Goal: Task Accomplishment & Management: Complete application form

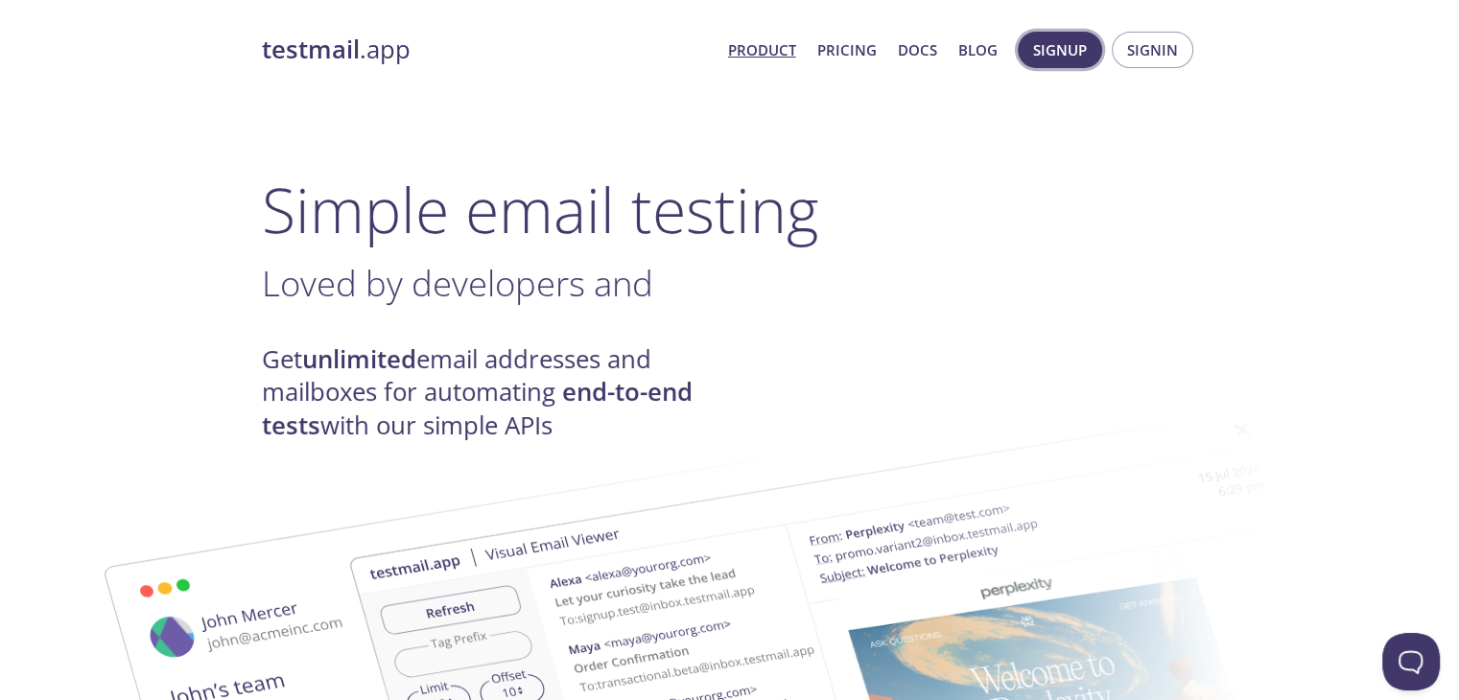
click at [1063, 62] on span "Signup" at bounding box center [1060, 49] width 54 height 25
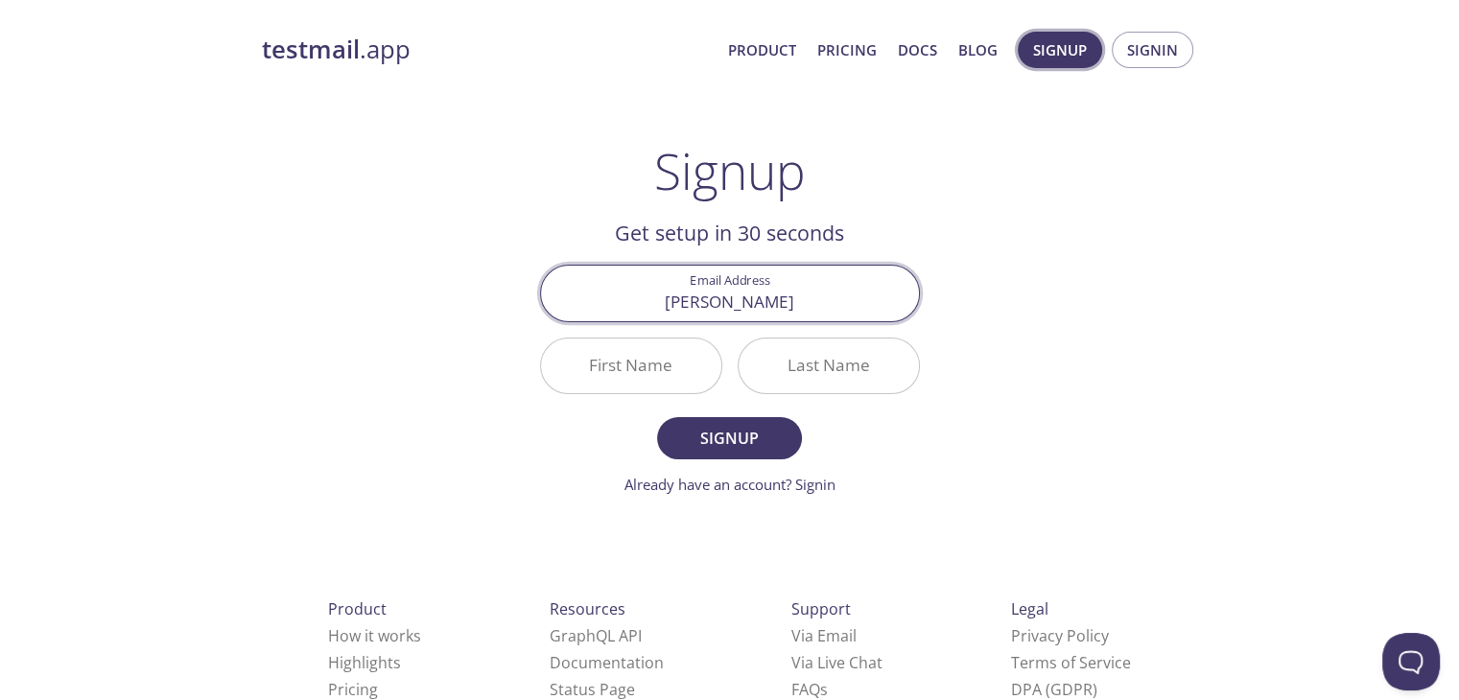
type input "[PERSON_NAME][EMAIL_ADDRESS][DOMAIN_NAME]"
click at [621, 360] on input "First Name" at bounding box center [631, 366] width 180 height 55
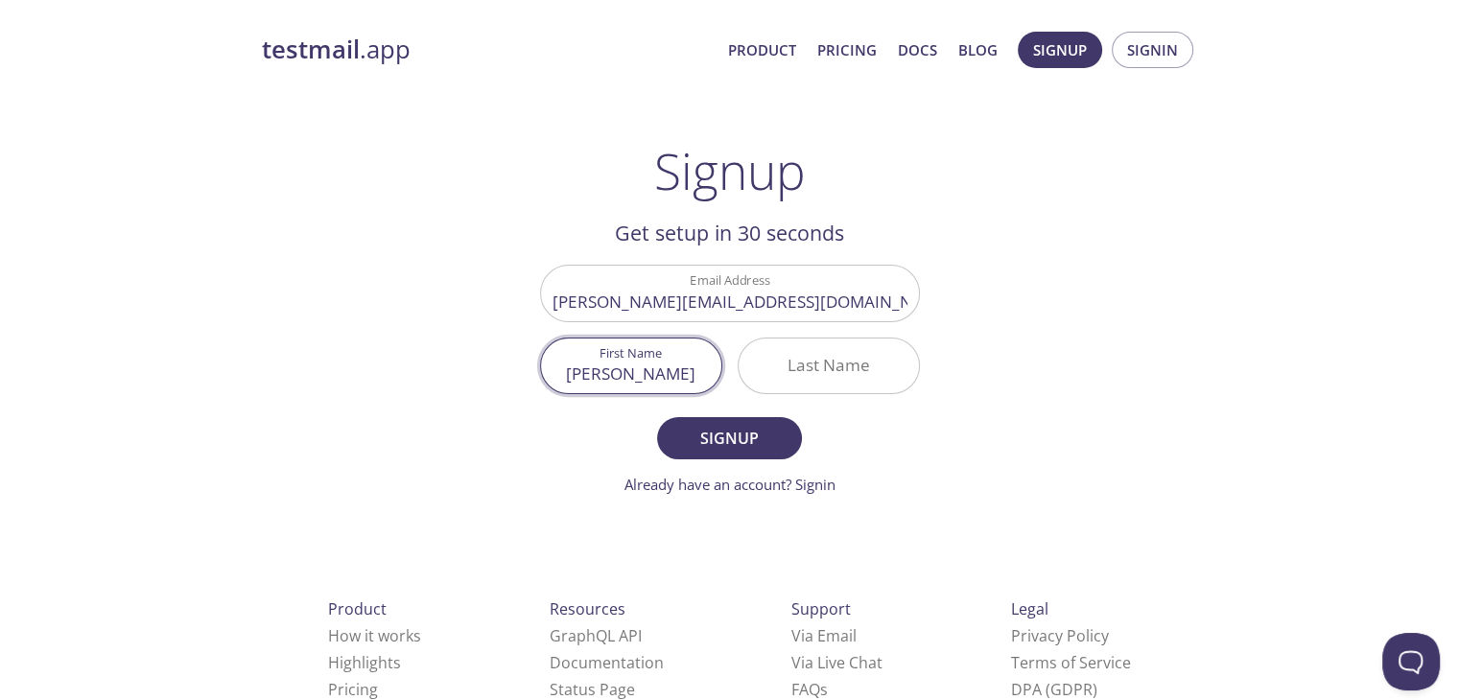
type input "[PERSON_NAME]"
click at [828, 341] on input "Last Name" at bounding box center [829, 366] width 180 height 55
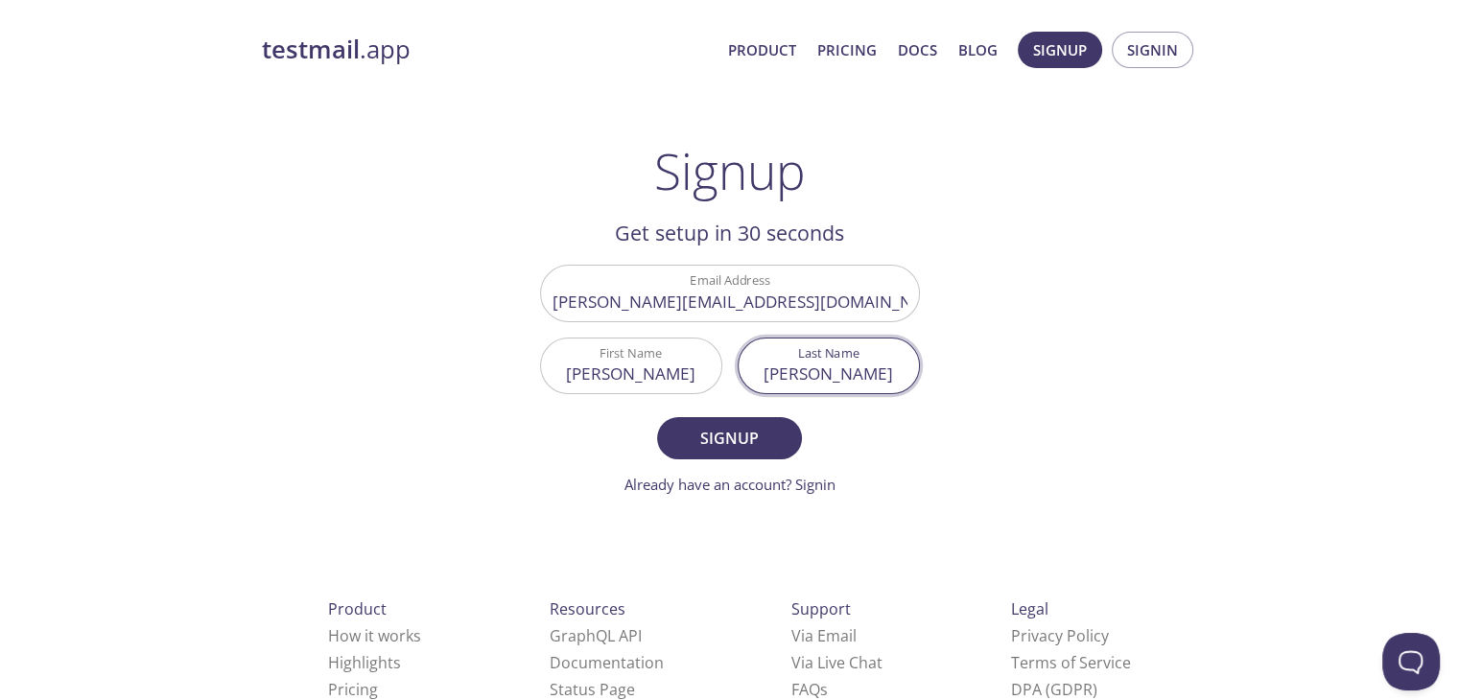
type input "[PERSON_NAME]"
click at [657, 417] on button "Signup" at bounding box center [729, 438] width 144 height 42
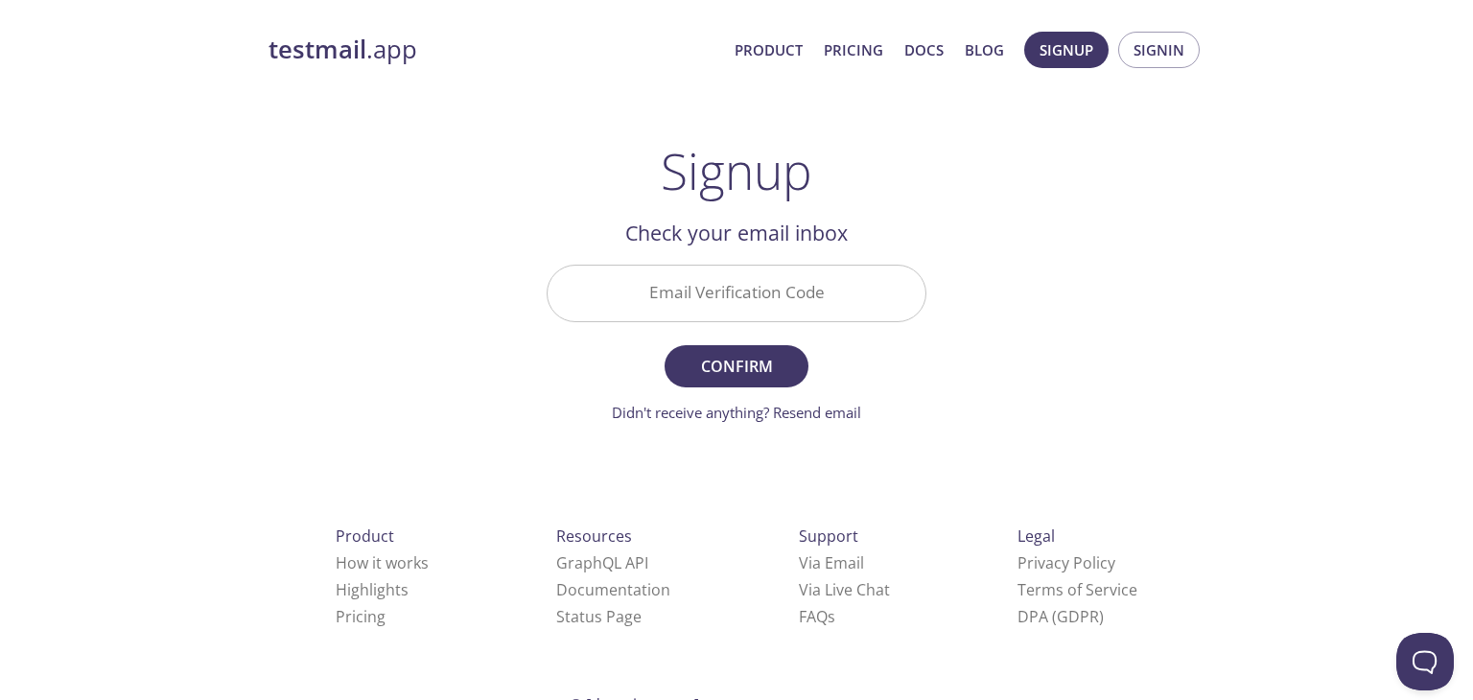
click at [673, 294] on input "Email Verification Code" at bounding box center [737, 293] width 378 height 55
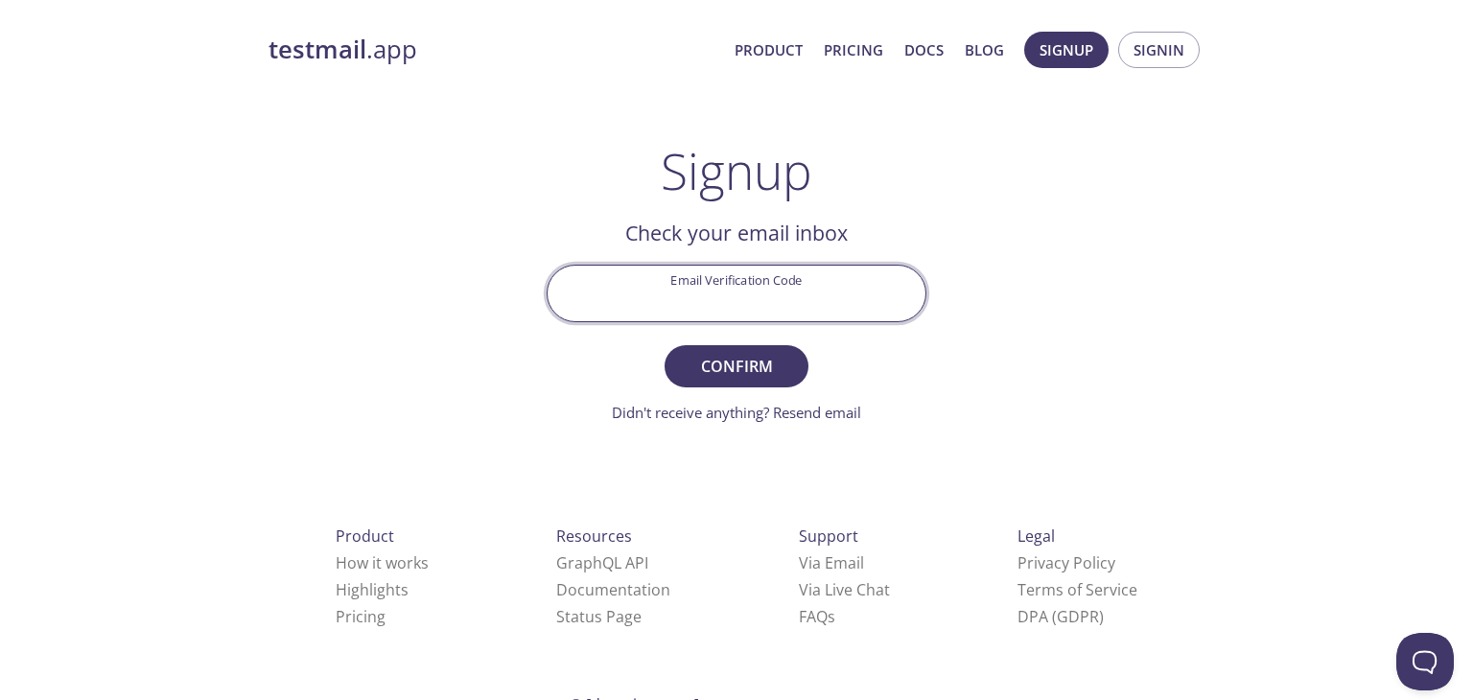
paste input "AUJCY97"
type input "AUJCY97"
click at [728, 354] on span "Confirm" at bounding box center [737, 366] width 102 height 27
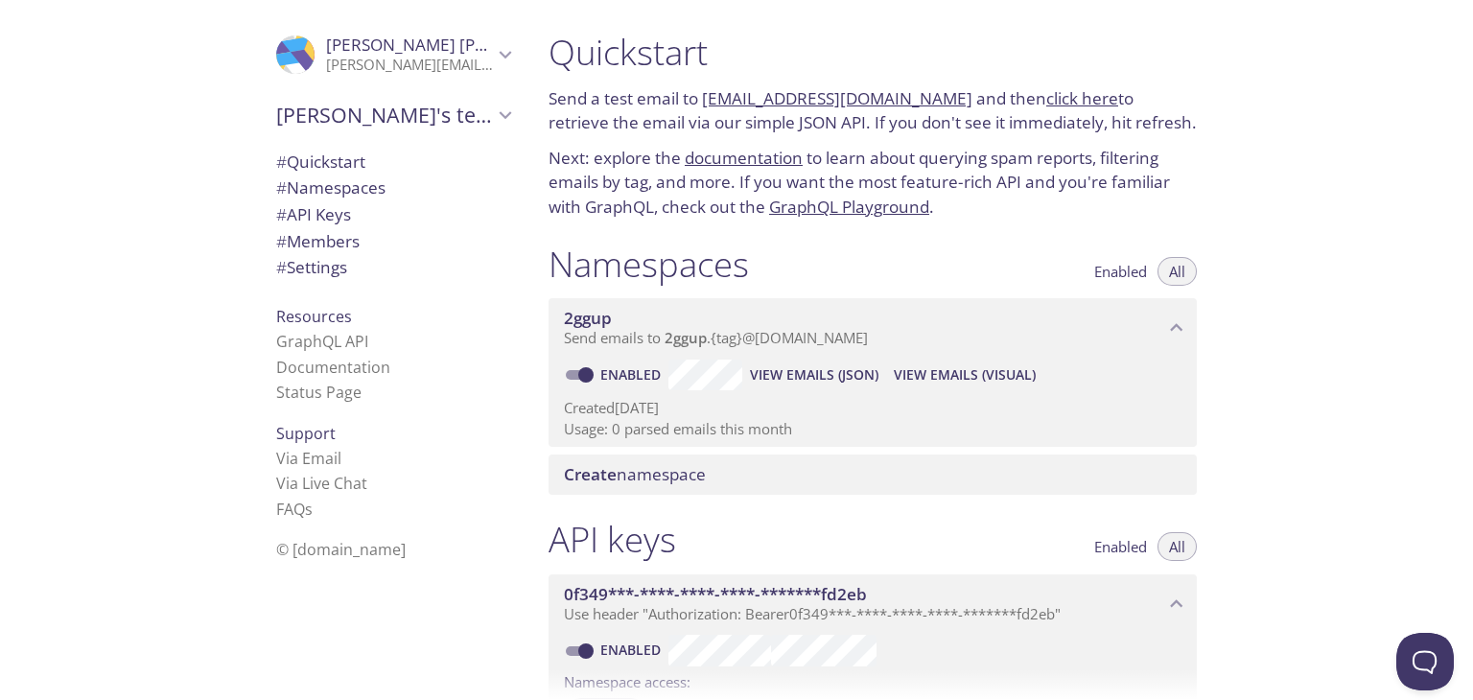
click at [338, 250] on span "# Members" at bounding box center [317, 241] width 83 height 22
